Goal: Transaction & Acquisition: Subscribe to service/newsletter

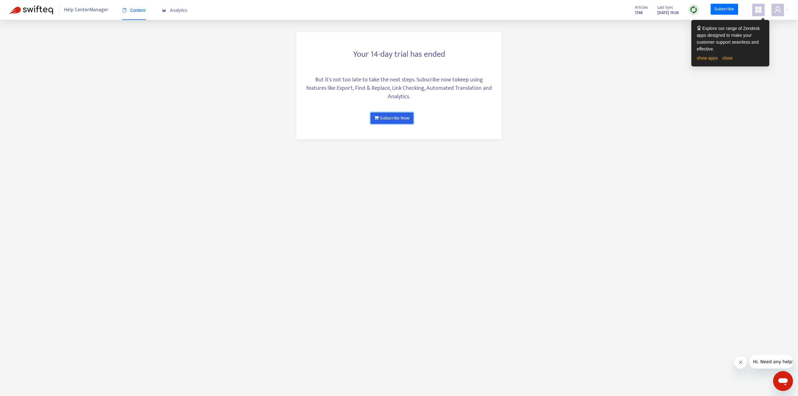
click at [394, 119] on link "Subscribe Now" at bounding box center [392, 118] width 43 height 11
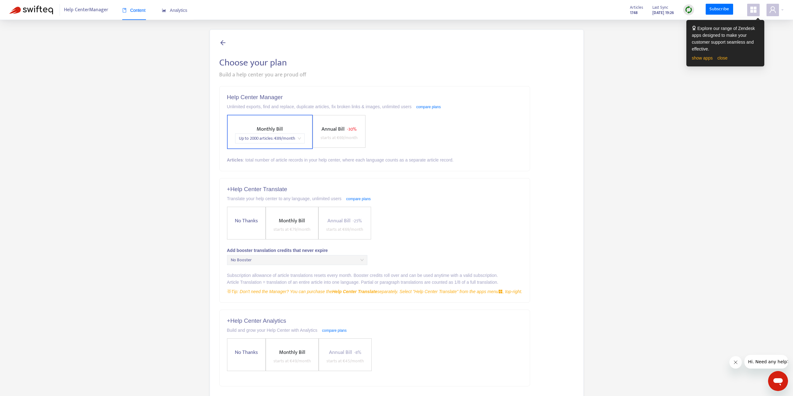
click at [343, 139] on span "starts at € 69 /month" at bounding box center [339, 137] width 37 height 7
click at [350, 216] on label "Annual Bill - 25% starts at € 69 /month" at bounding box center [345, 223] width 53 height 33
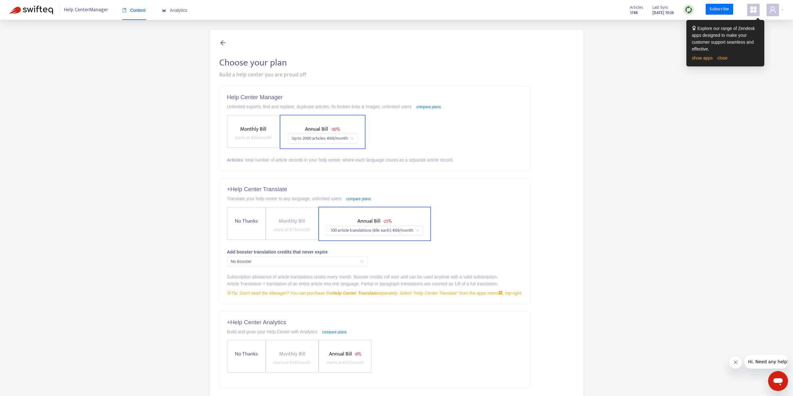
click at [246, 218] on span "No Thanks" at bounding box center [246, 221] width 28 height 8
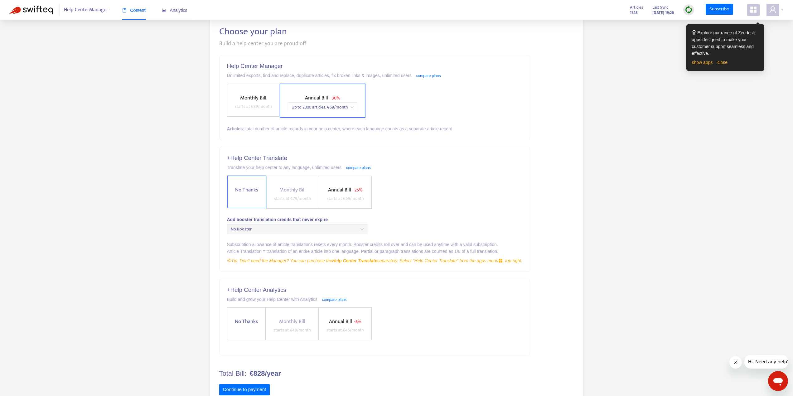
scroll to position [50, 0]
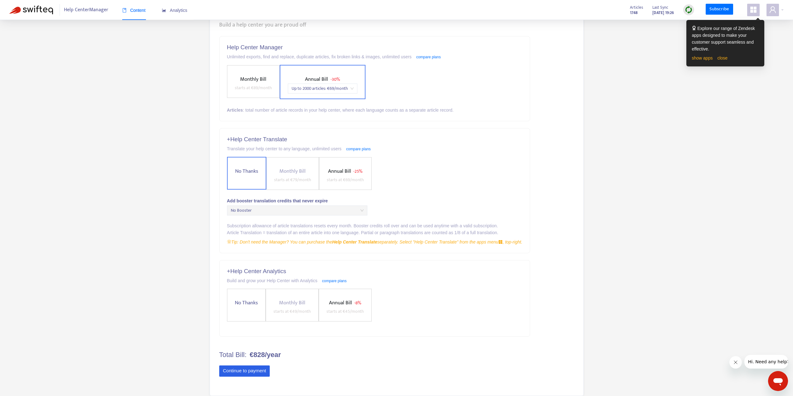
click at [236, 372] on button "Continue to payment" at bounding box center [244, 371] width 51 height 11
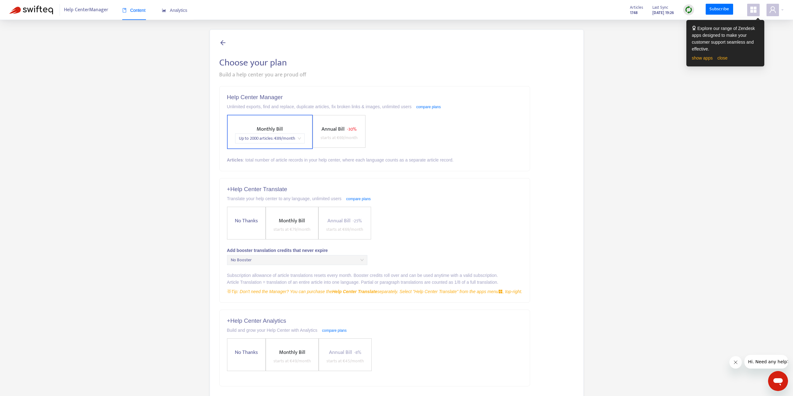
click at [220, 41] on icon at bounding box center [222, 43] width 7 height 8
click at [725, 8] on link "Subscribe" at bounding box center [719, 9] width 27 height 11
click at [771, 12] on icon "user" at bounding box center [772, 9] width 7 height 7
click at [664, 95] on div "Choose your plan Build a help center you are proud off Help Center Manager Unli…" at bounding box center [396, 237] width 775 height 417
click at [756, 15] on span at bounding box center [754, 10] width 12 height 12
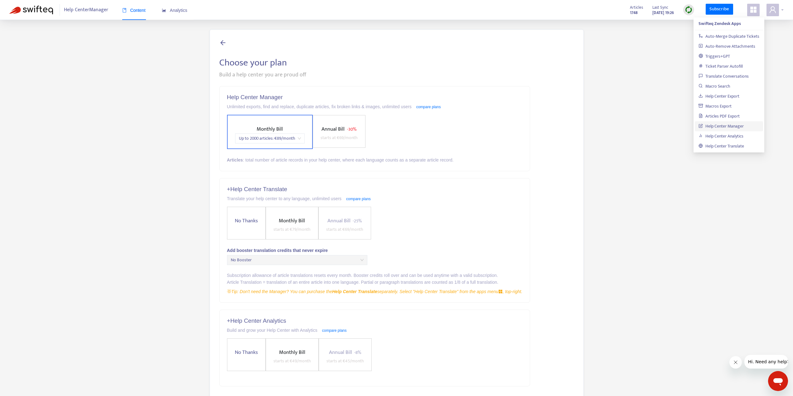
click at [781, 9] on div at bounding box center [775, 10] width 17 height 12
click at [723, 68] on link "Invite Users" at bounding box center [712, 69] width 28 height 7
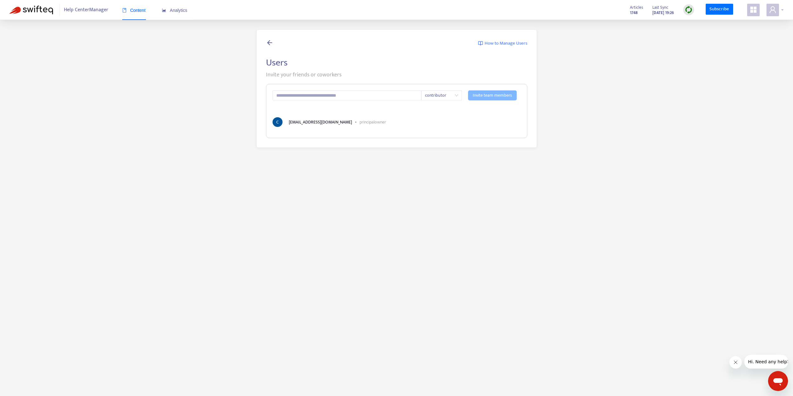
click at [775, 11] on icon "user" at bounding box center [772, 9] width 7 height 7
click at [732, 23] on strong "Hello, Smokeball Community" at bounding box center [725, 23] width 55 height 7
click at [141, 11] on span "Content" at bounding box center [133, 10] width 23 height 5
